Goal: Find specific page/section: Find specific page/section

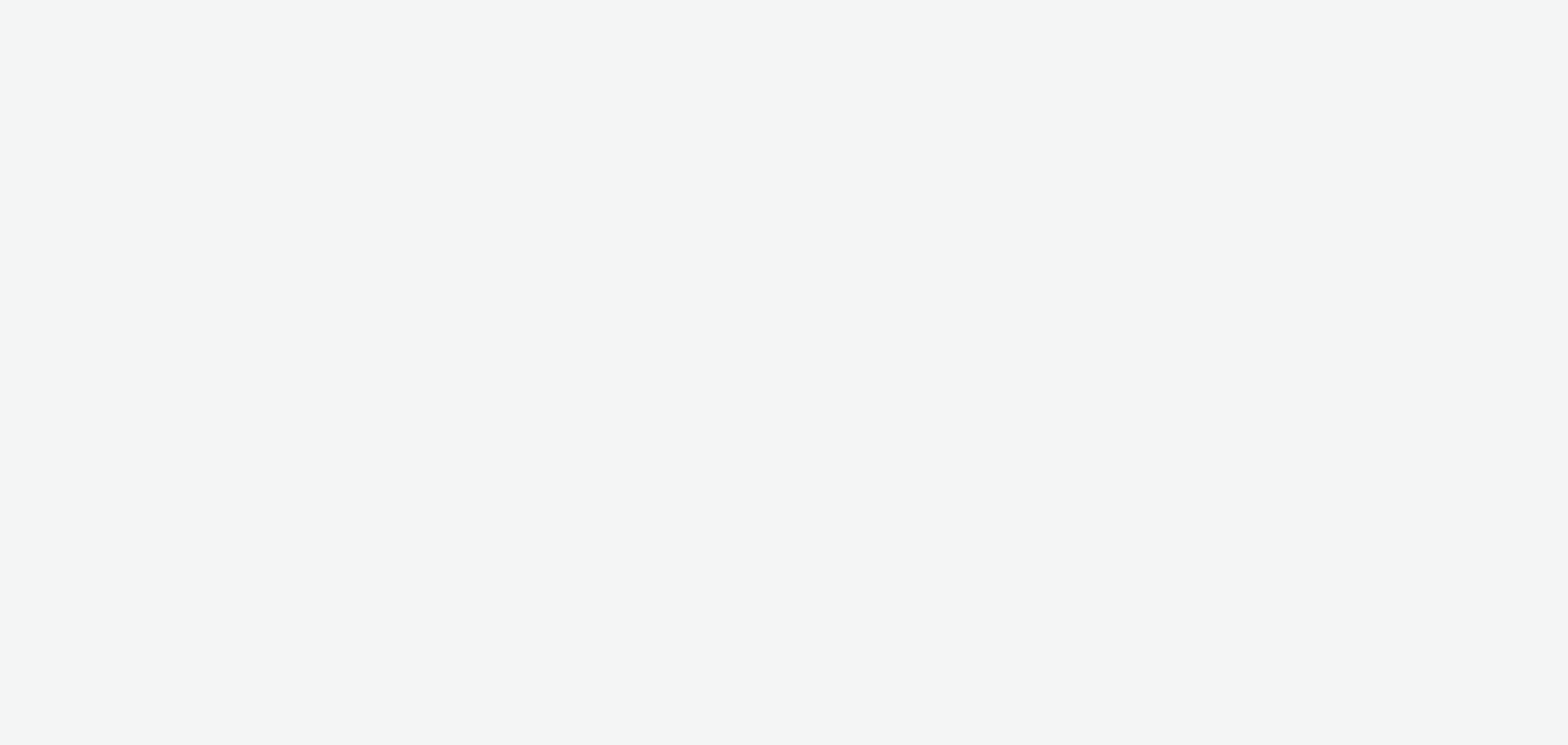
select select "c87e815b-22a1-47c7-876e-bd3135ce1a1d"
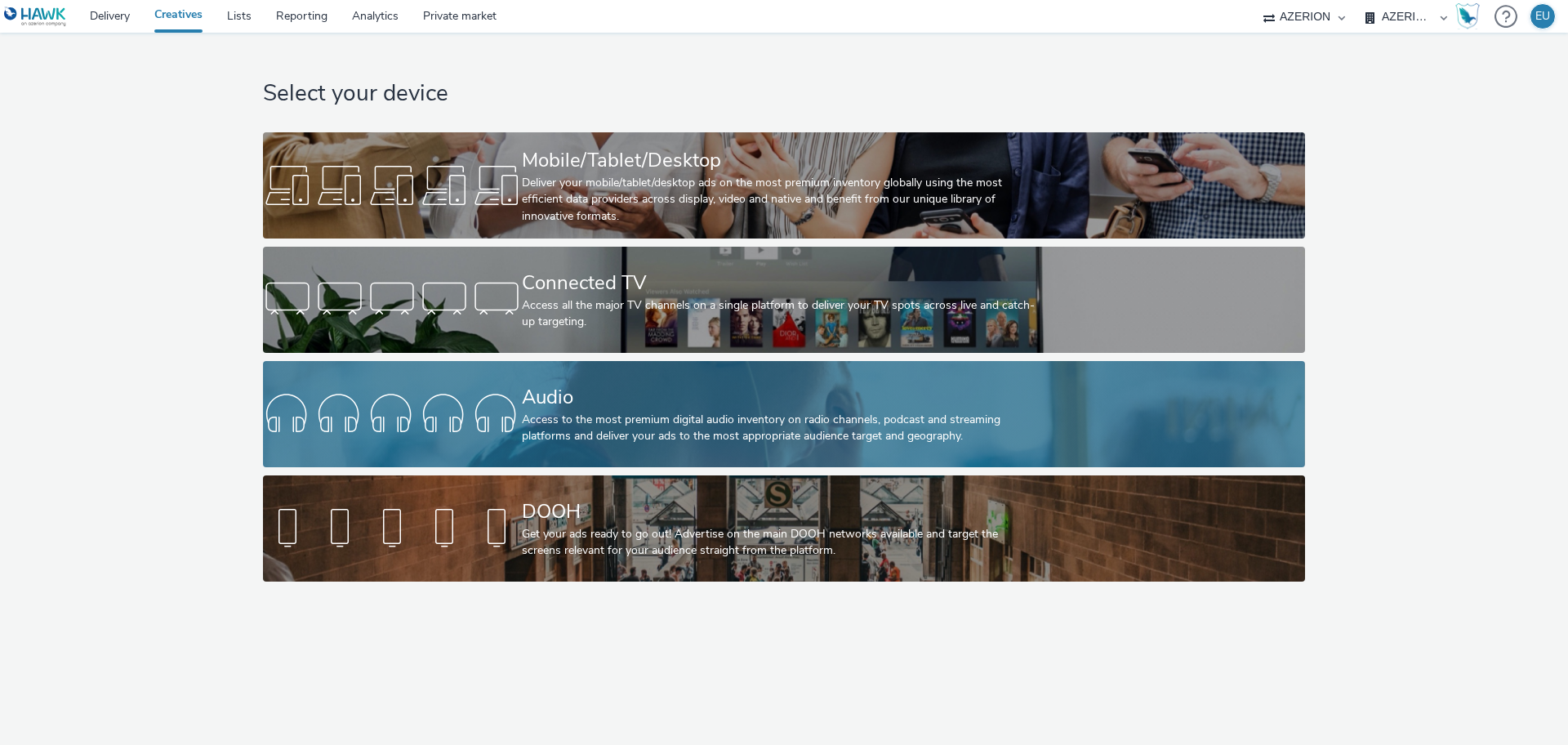
click at [565, 435] on div "Access to the most premium digital audio inventory on radio channels, podcast a…" at bounding box center [781, 428] width 518 height 34
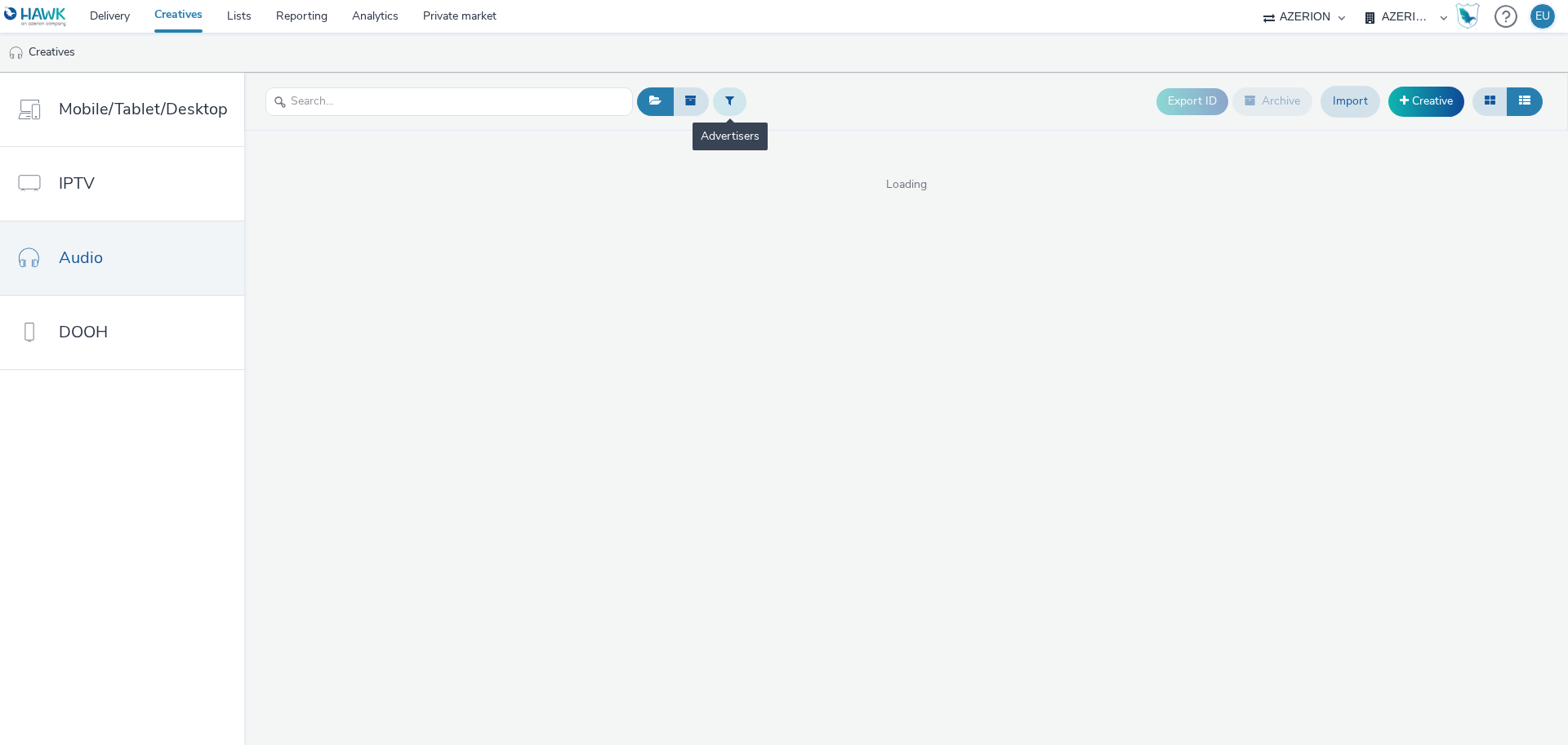
click at [729, 105] on icon at bounding box center [729, 100] width 9 height 11
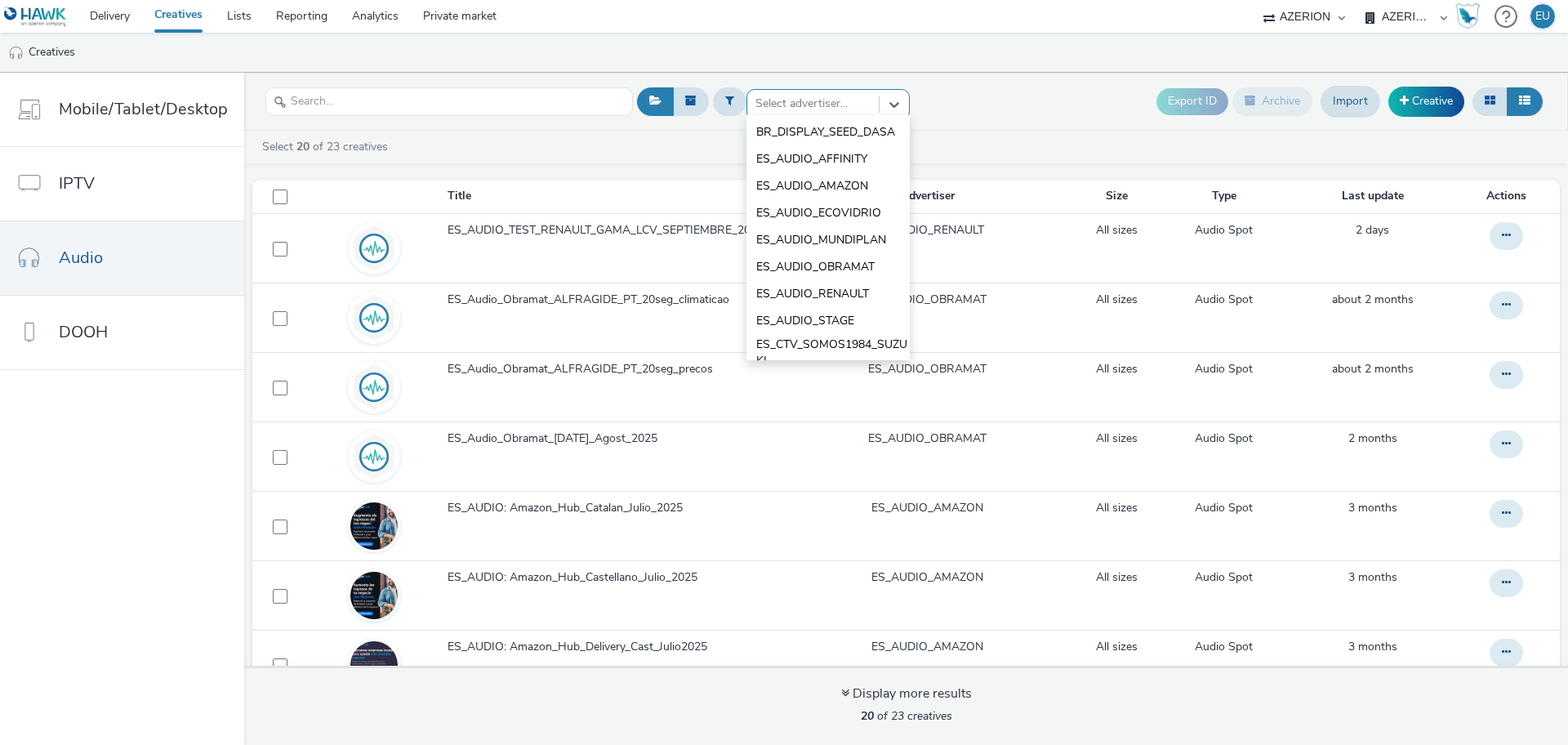
click at [807, 105] on div at bounding box center [813, 103] width 115 height 20
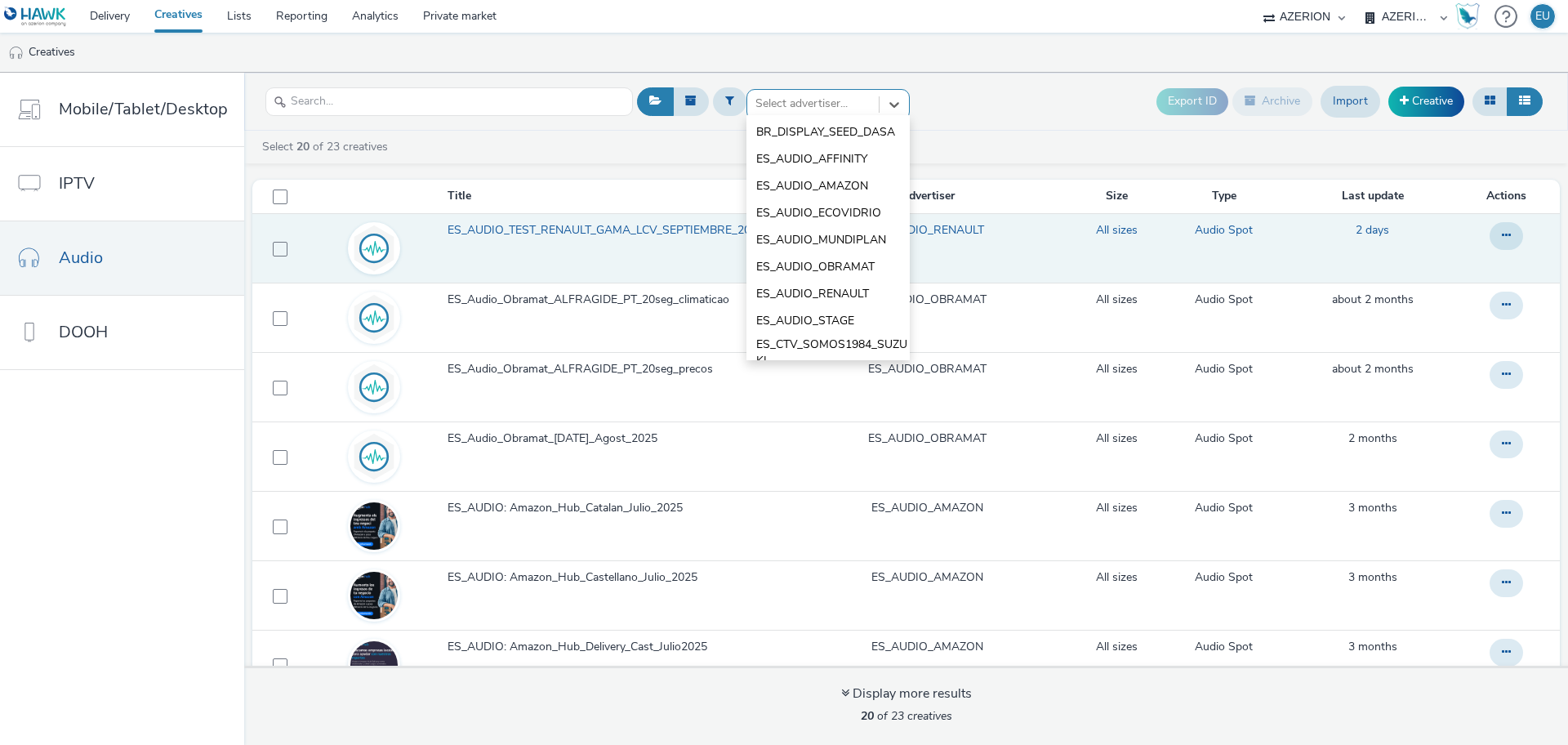
click at [626, 232] on span "ES_AUDIO_TEST_RENAULT_GAMA_LCV_SEPTIEMBRE_2025" at bounding box center [609, 230] width 323 height 16
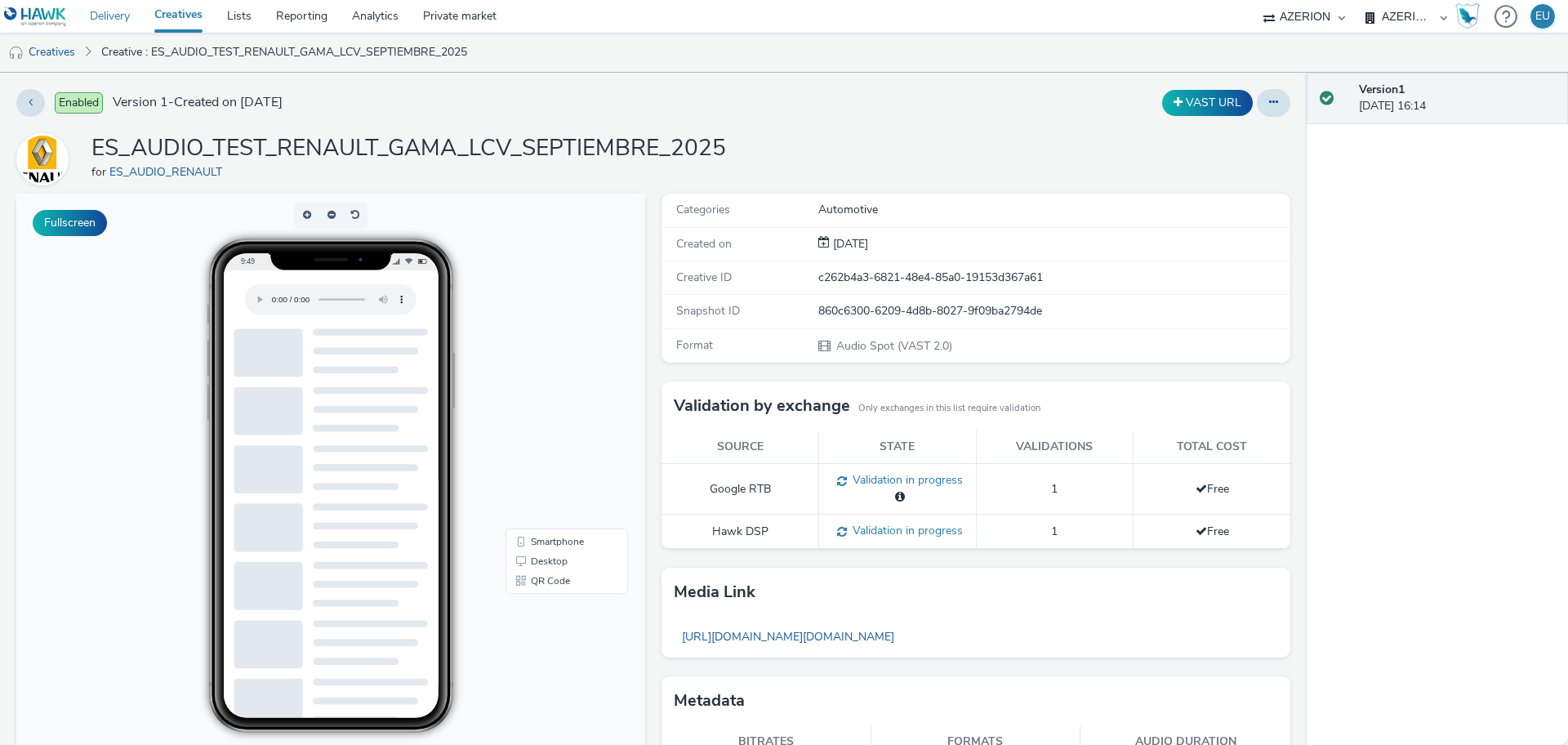
click at [118, 16] on link "Delivery" at bounding box center [109, 16] width 64 height 33
